Goal: Task Accomplishment & Management: Use online tool/utility

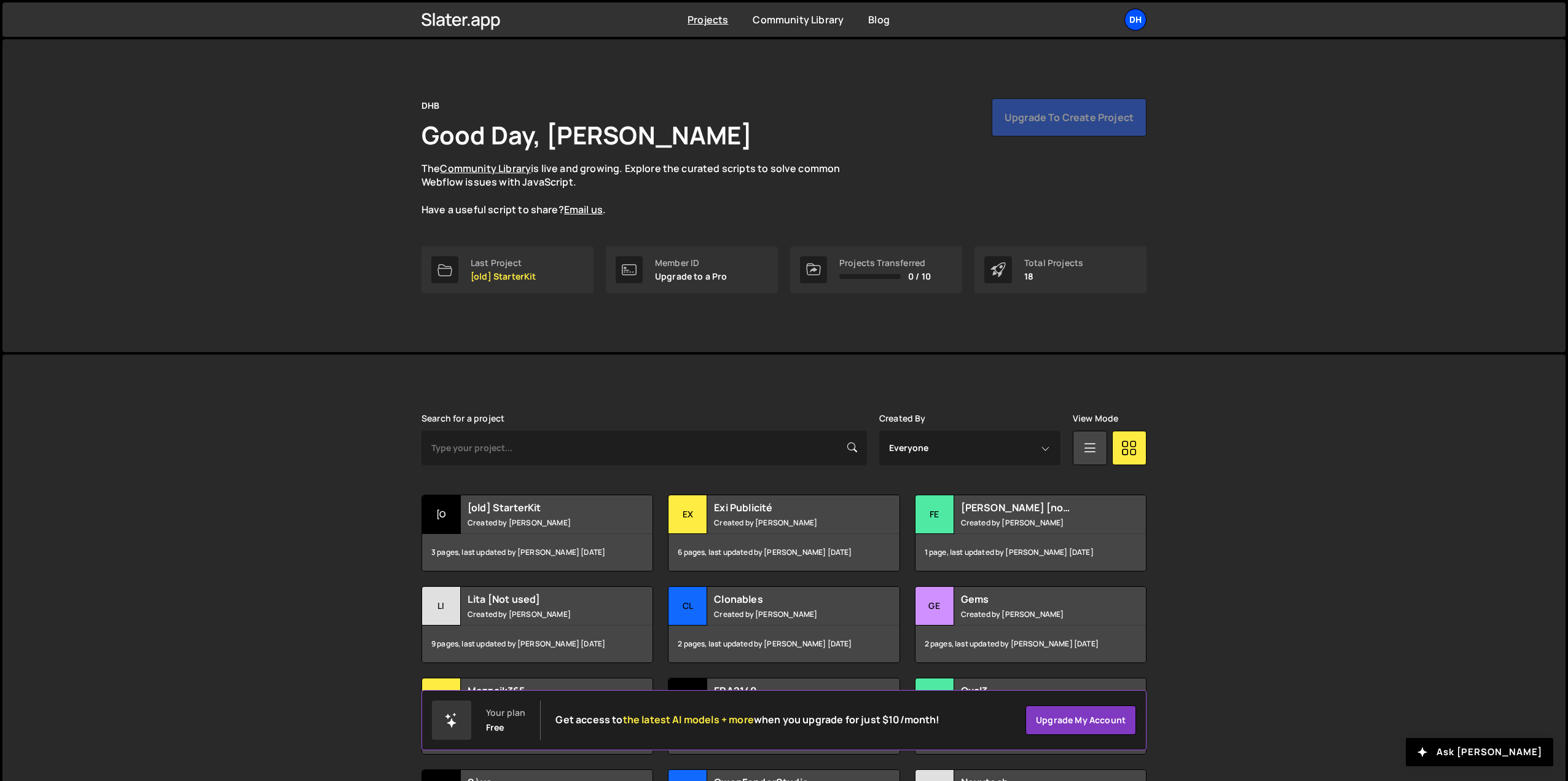
click at [1139, 14] on div "DH" at bounding box center [1135, 19] width 22 height 22
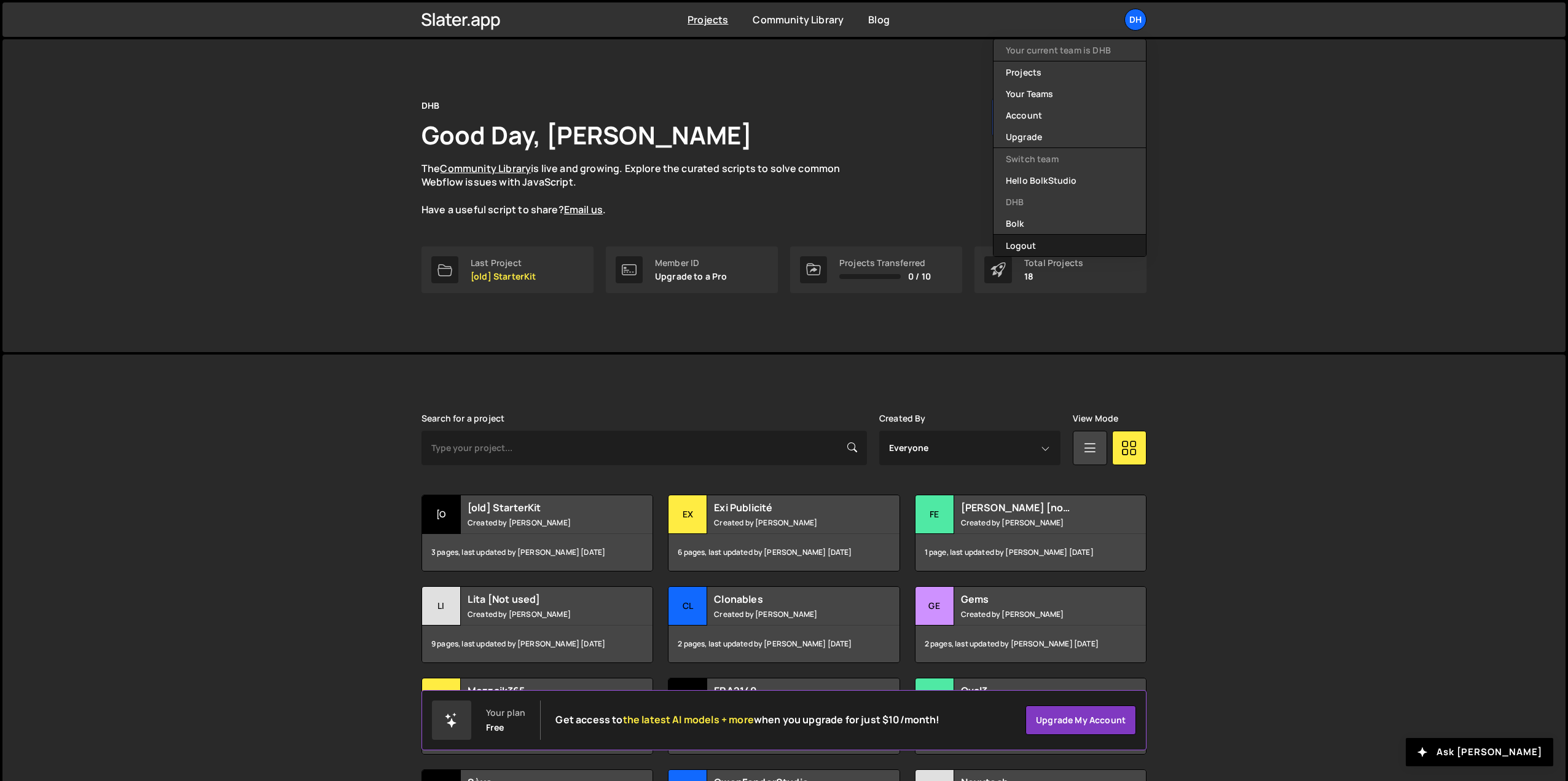
click at [1029, 245] on button "Logout" at bounding box center [1070, 245] width 153 height 21
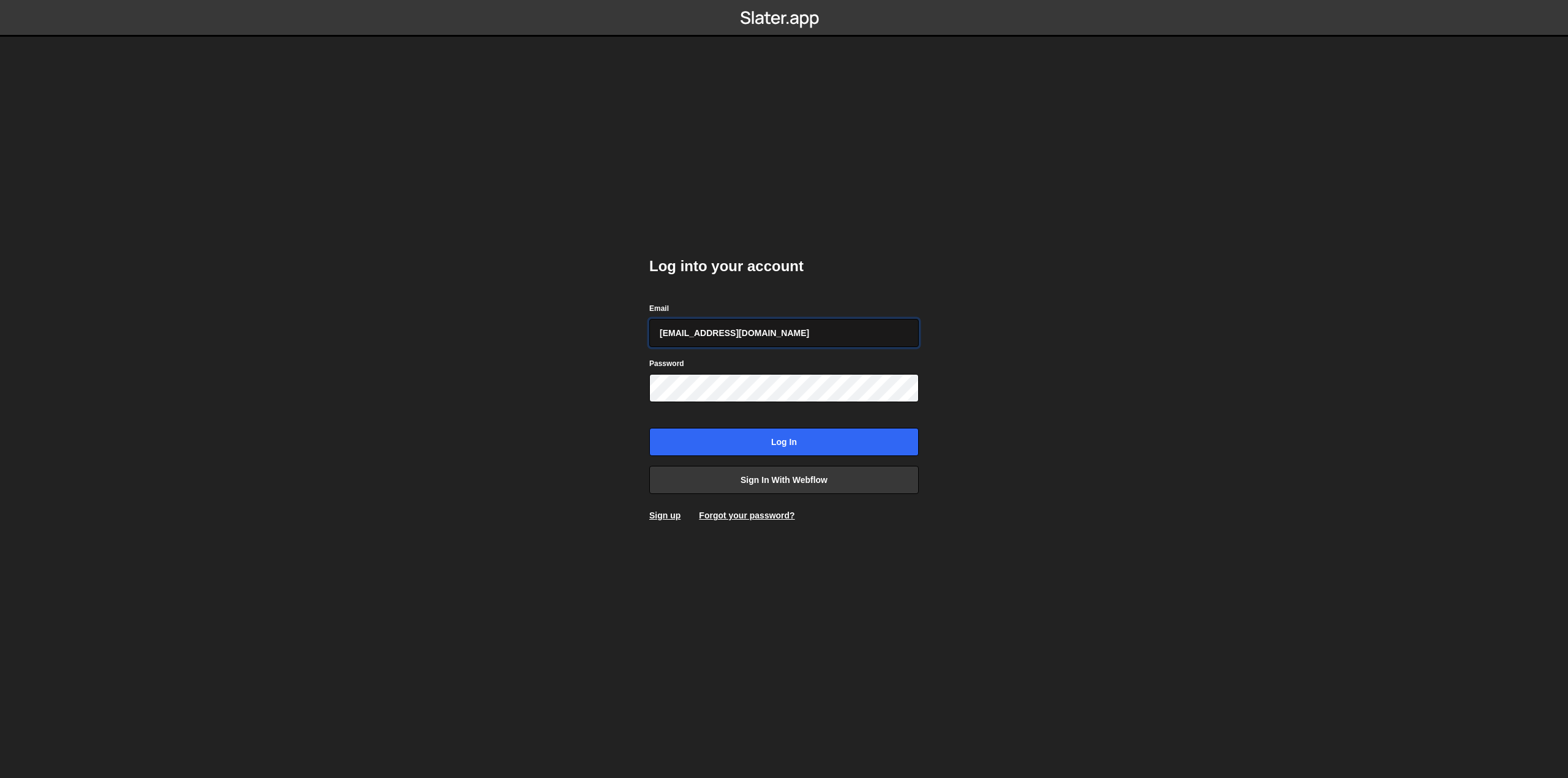
click at [718, 333] on input "pierre@bolk.studio" at bounding box center [784, 333] width 270 height 28
type input "amelie.guider+1@gmail.com"
click at [605, 415] on body "Log into your account Email amelie.guider+1@gmail.com Password Log in Sign in w…" at bounding box center [784, 389] width 1568 height 778
click at [1129, 390] on body "Log into your account Email amelie.guider+1@gmail.com Password Log in Sign in w…" at bounding box center [784, 389] width 1568 height 778
click at [809, 441] on input "Log in" at bounding box center [784, 441] width 270 height 28
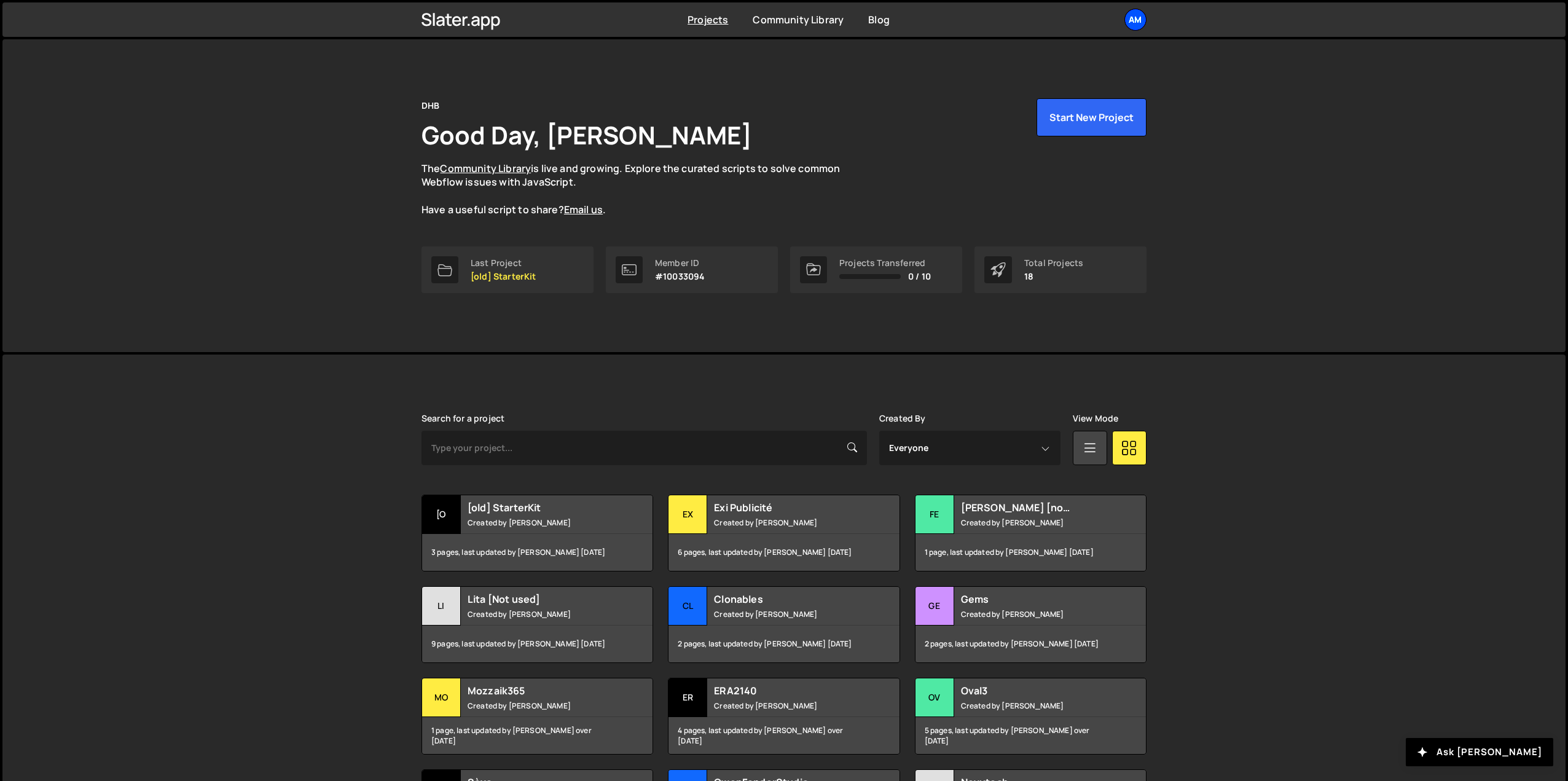
click at [1133, 19] on div "Am" at bounding box center [1135, 19] width 22 height 22
click at [1031, 51] on link "Projects" at bounding box center [1070, 51] width 153 height 21
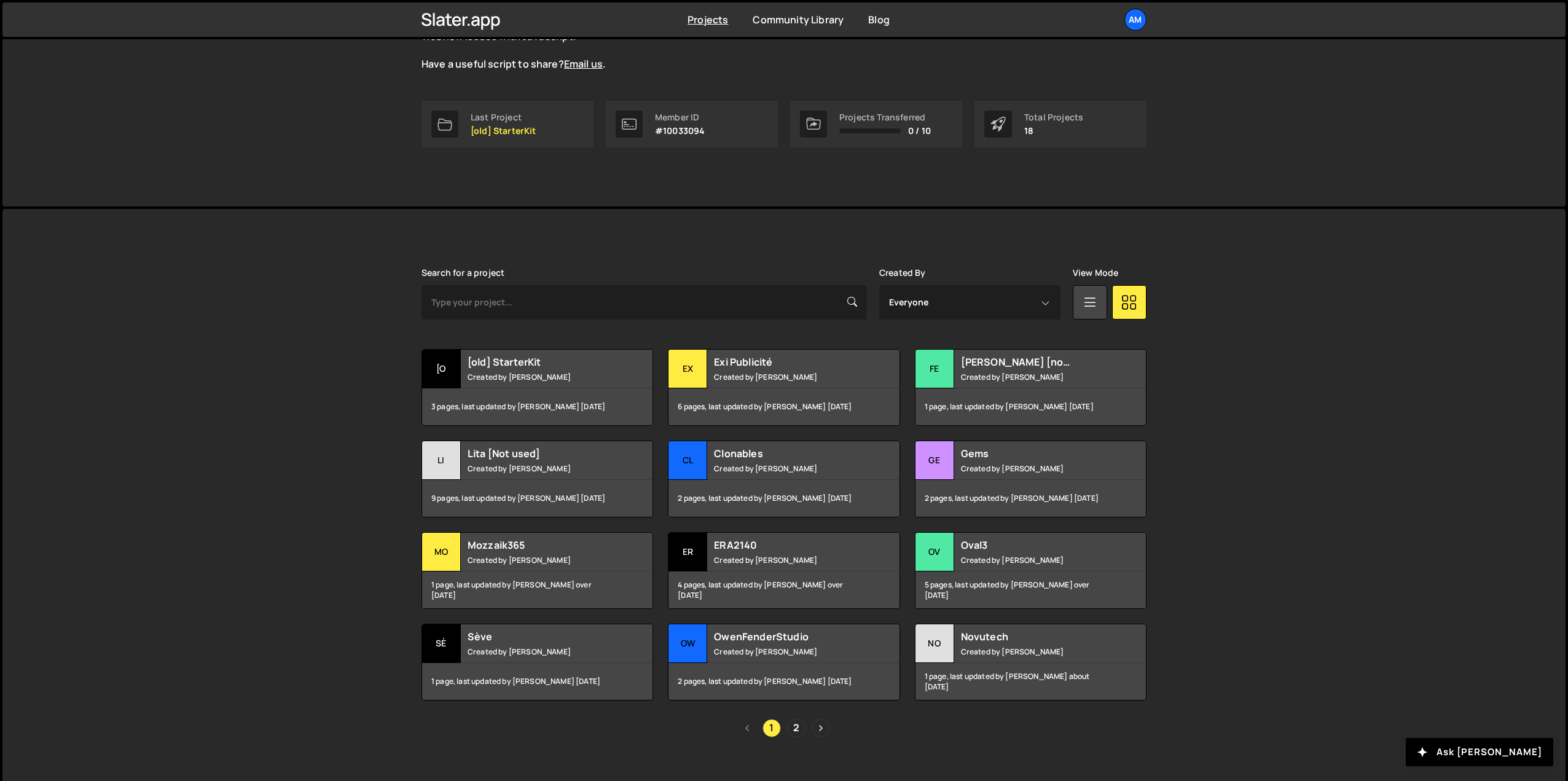
scroll to position [164, 0]
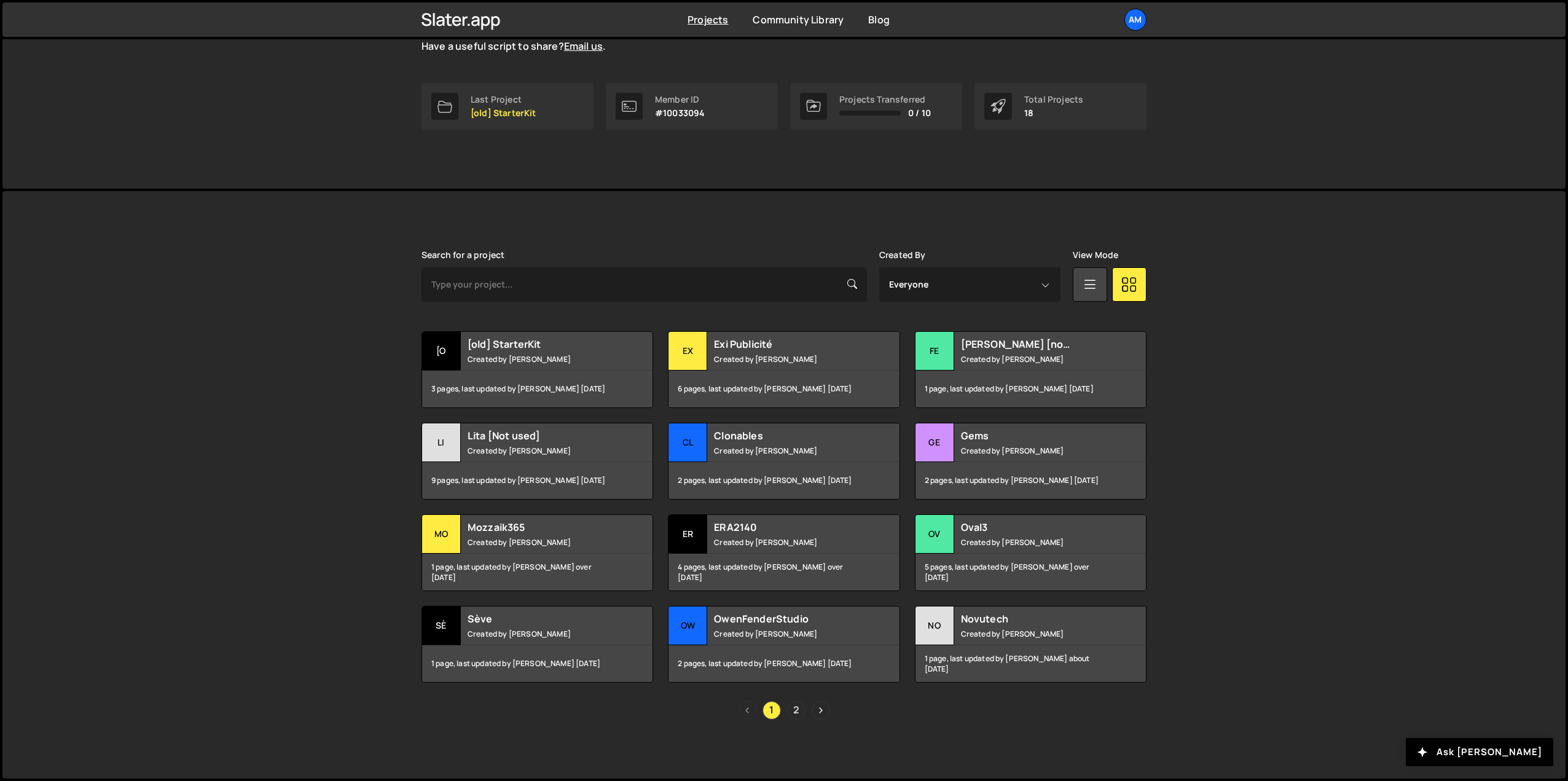
click at [797, 711] on link "2" at bounding box center [796, 710] width 18 height 19
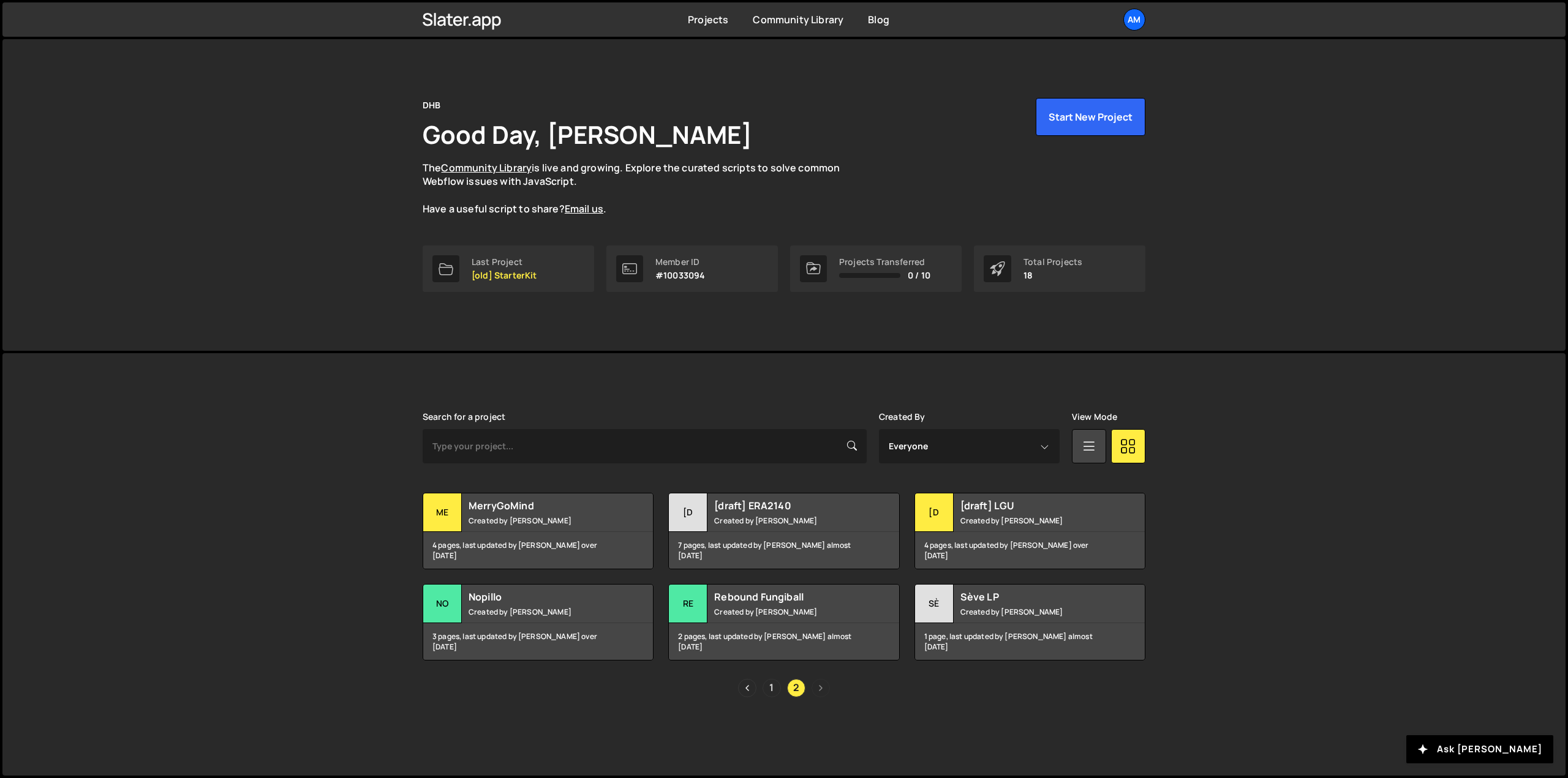
click at [770, 689] on link "1" at bounding box center [771, 688] width 18 height 18
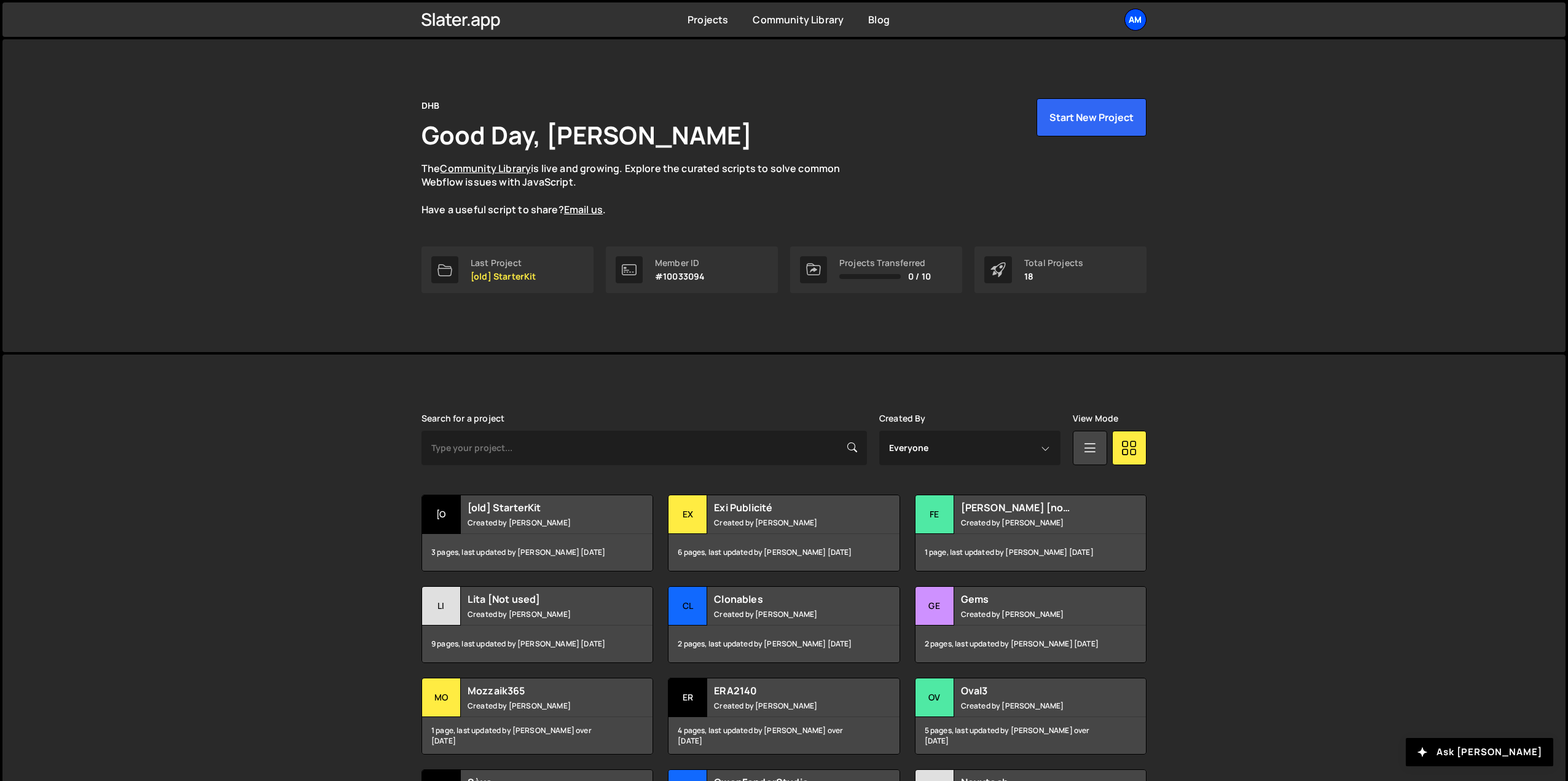
click at [1139, 21] on div "Am" at bounding box center [1135, 19] width 22 height 22
click at [1040, 67] on link "Your Teams" at bounding box center [1070, 72] width 153 height 21
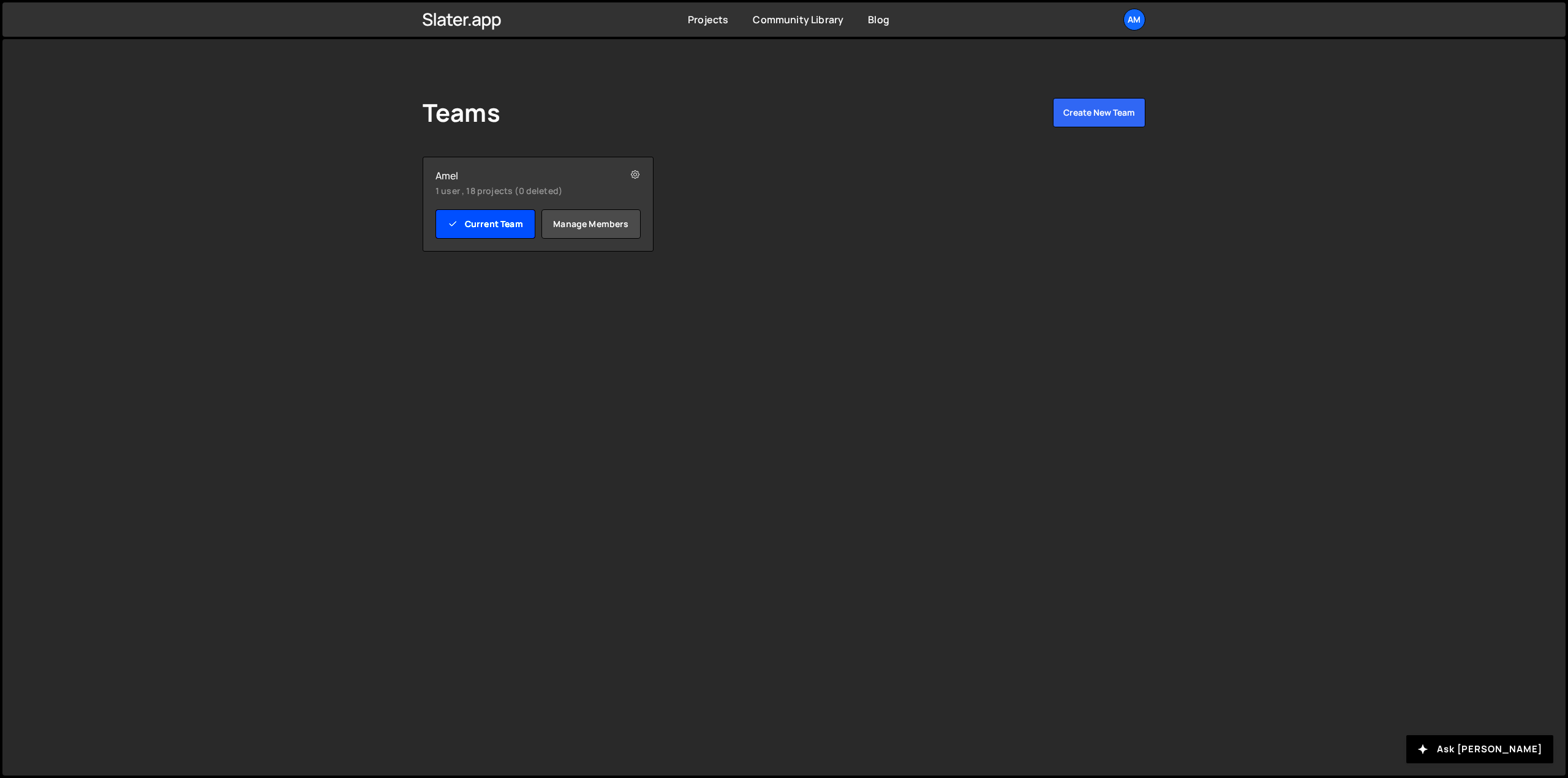
click at [466, 221] on link "Current Team" at bounding box center [485, 224] width 100 height 29
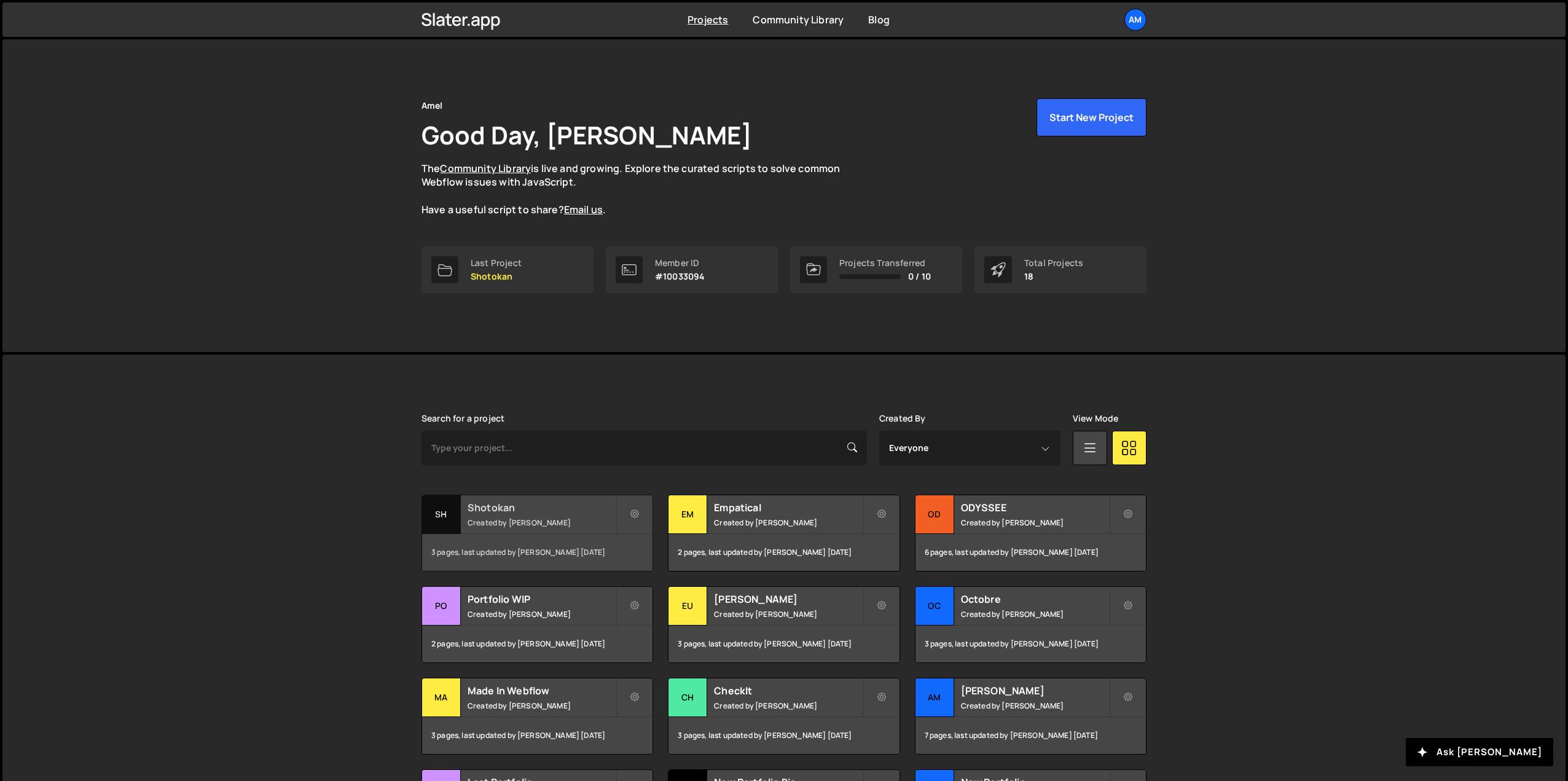
click at [518, 539] on div "3 pages, last updated by Amélie Guider 4 months ago" at bounding box center [537, 553] width 231 height 37
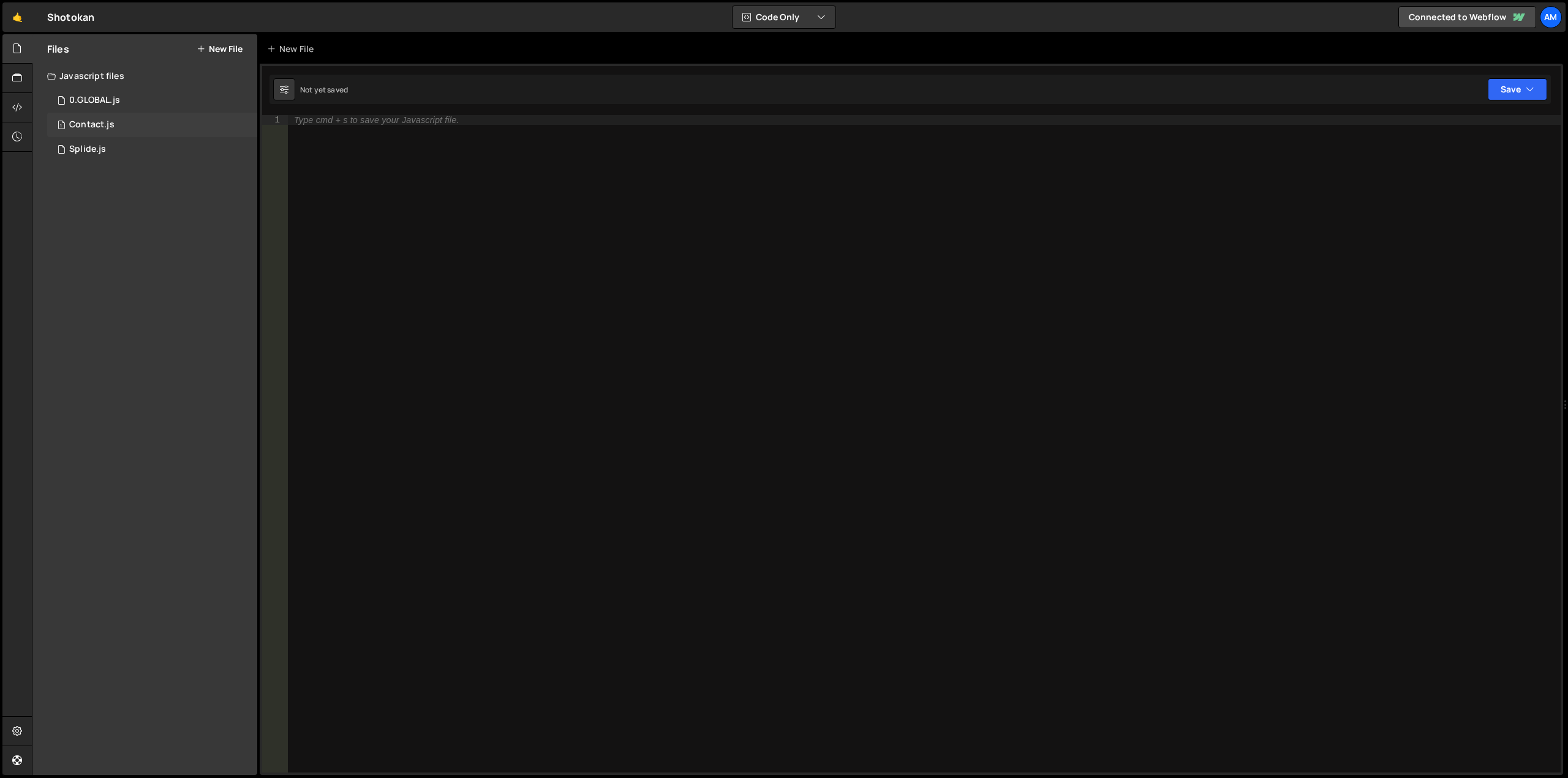
click at [83, 119] on div "Contact.js" at bounding box center [91, 124] width 46 height 11
